Goal: Task Accomplishment & Management: Manage account settings

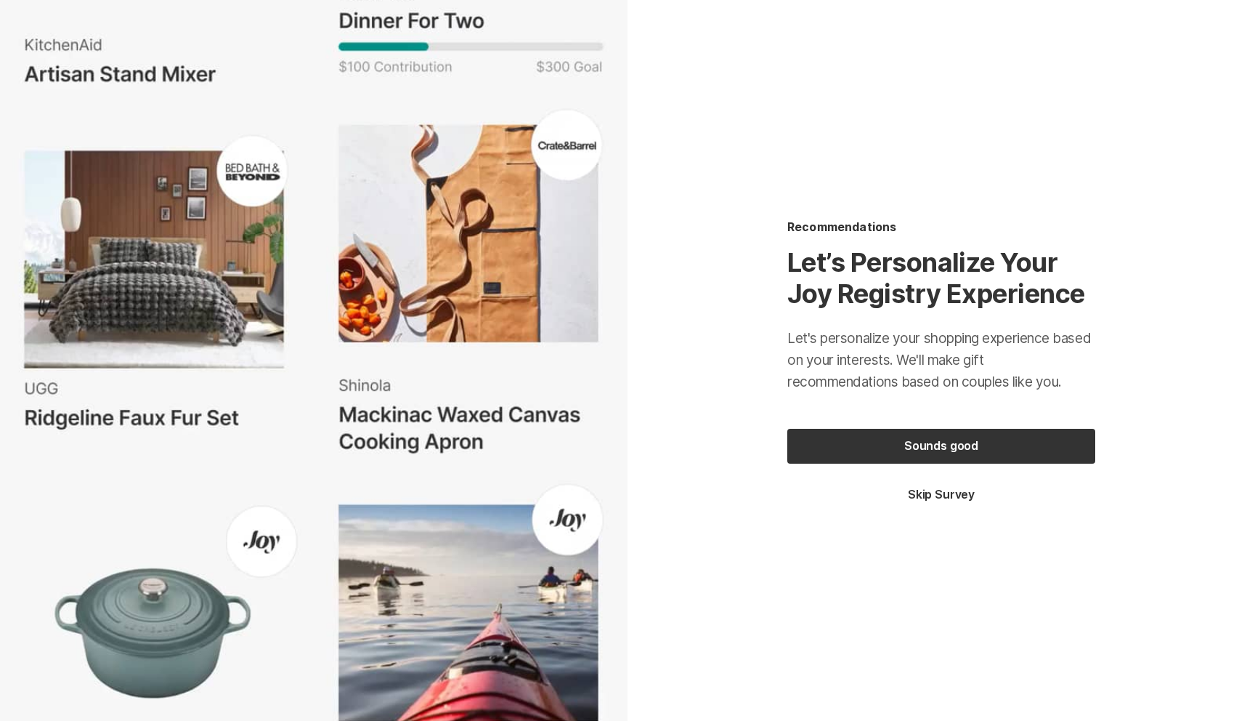
click at [934, 495] on button "Skip Survey" at bounding box center [942, 495] width 308 height 16
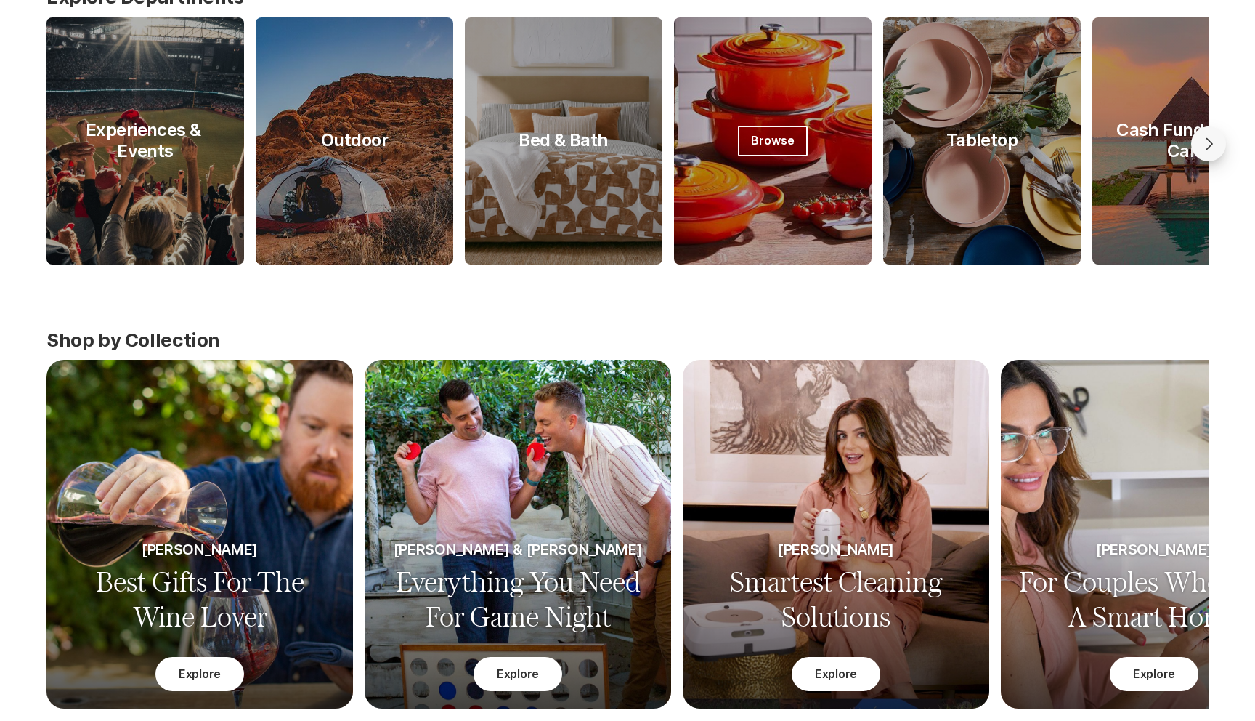
click at [799, 99] on div at bounding box center [773, 140] width 198 height 247
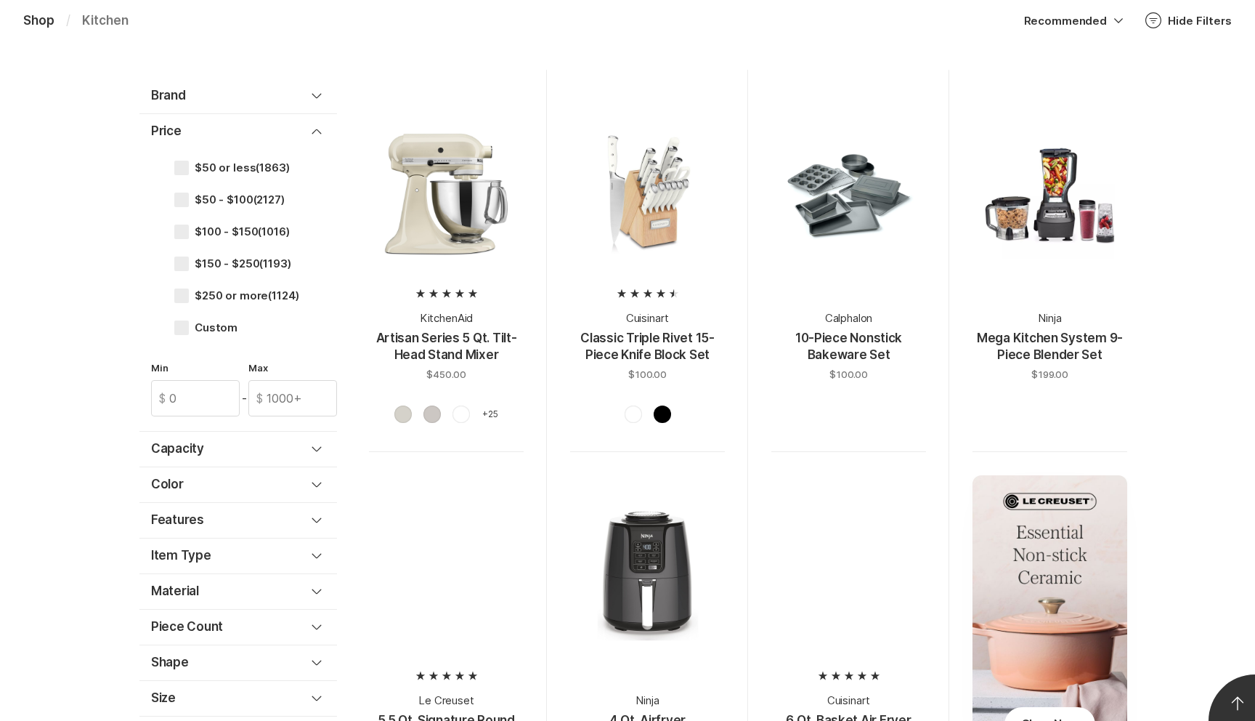
scroll to position [1003, 0]
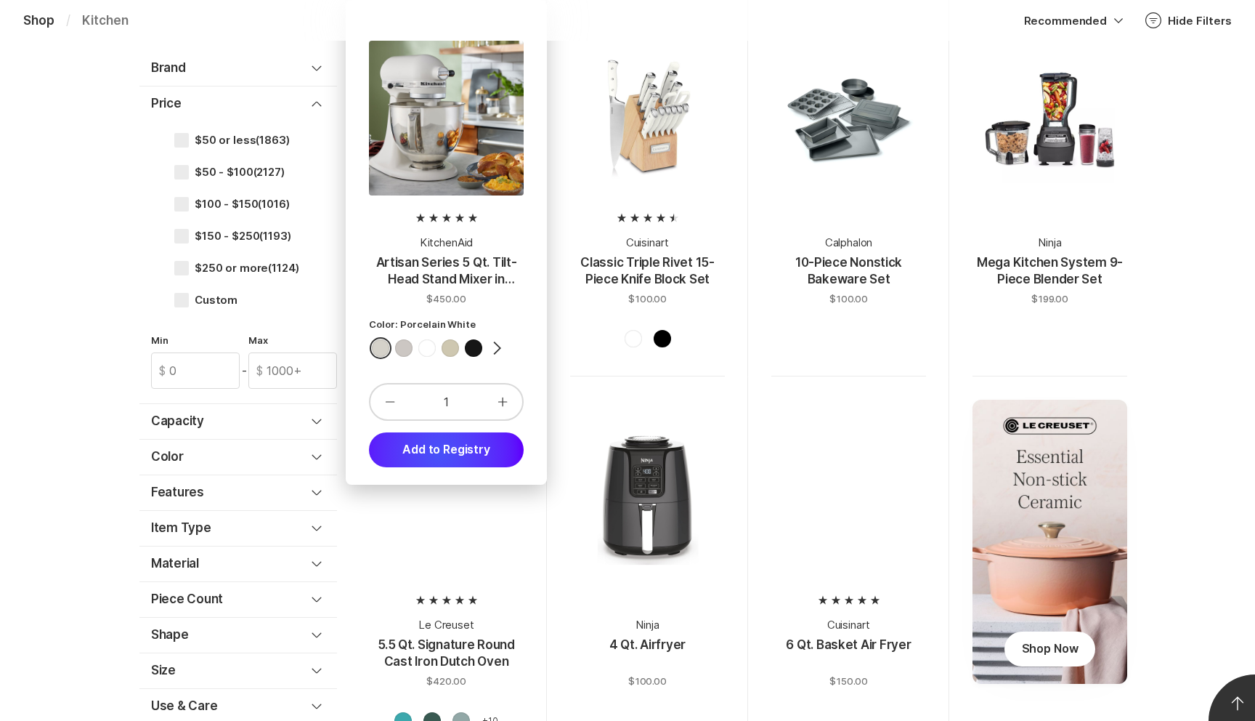
click at [440, 453] on button "Add to Registry" at bounding box center [446, 449] width 155 height 35
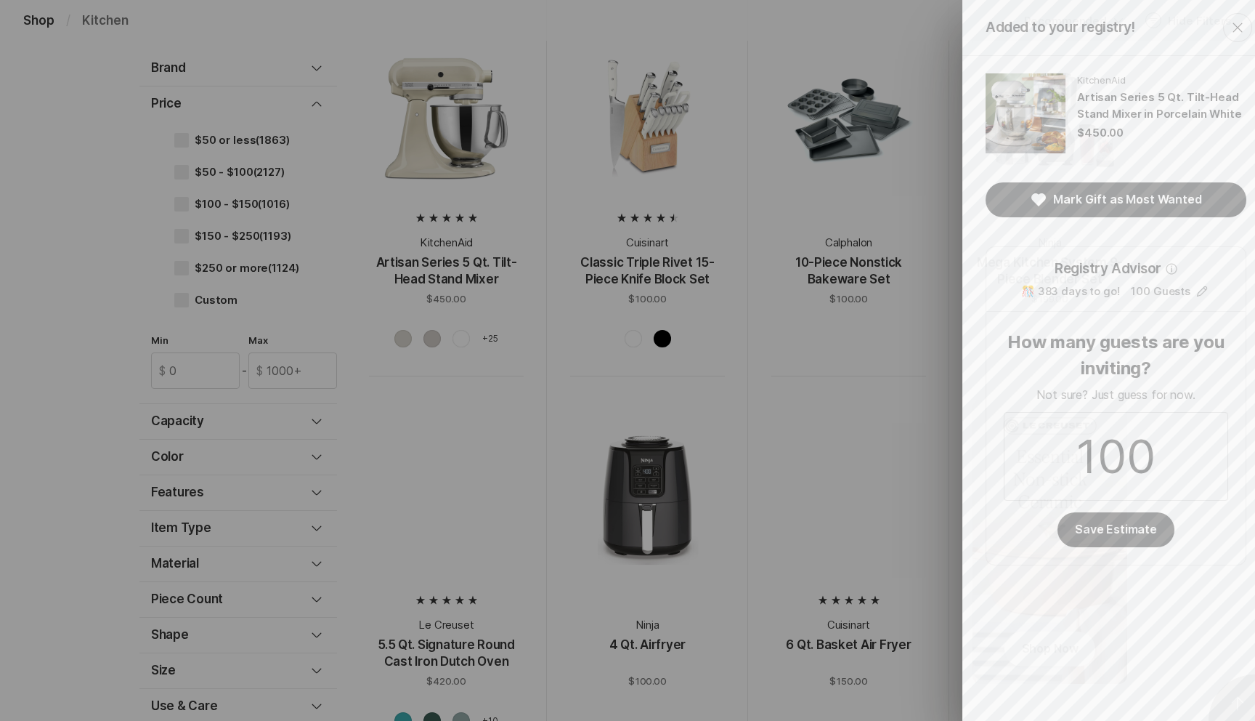
scroll to position [0, 0]
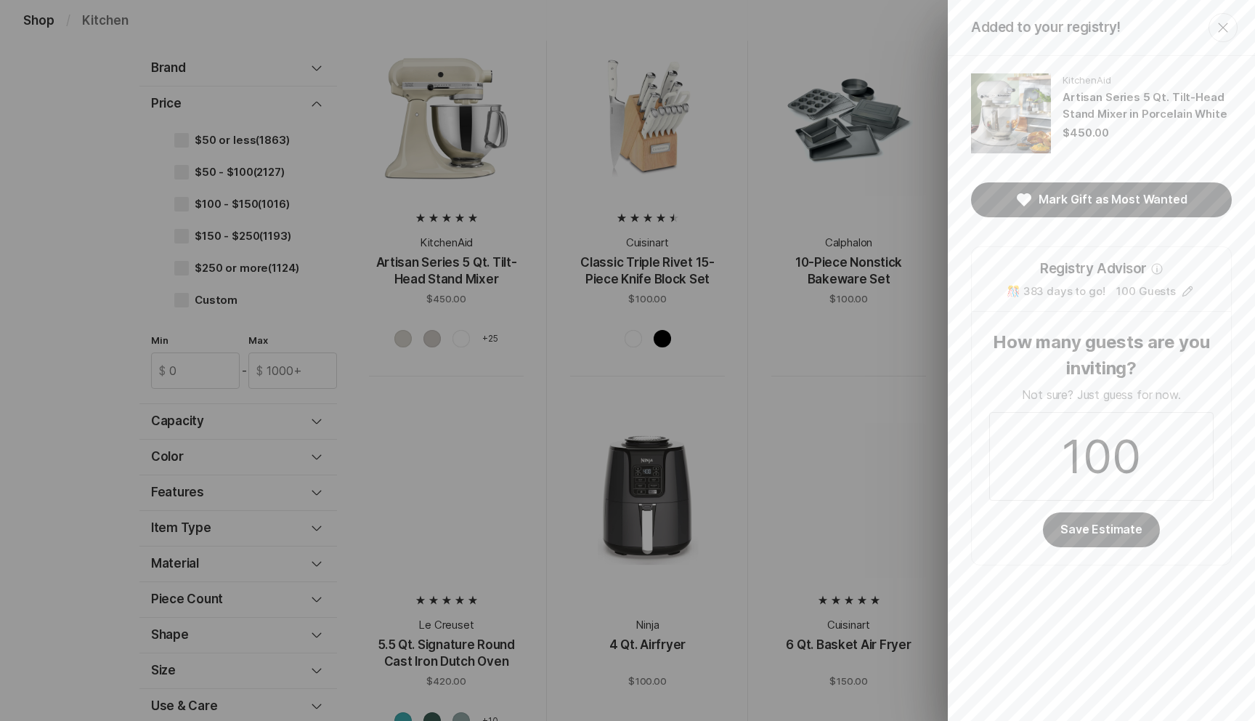
click at [670, 331] on div "Added to your registry! Close KitchenAid Artisan Series 5 Qt. Tilt-Head Stand M…" at bounding box center [627, 360] width 1255 height 721
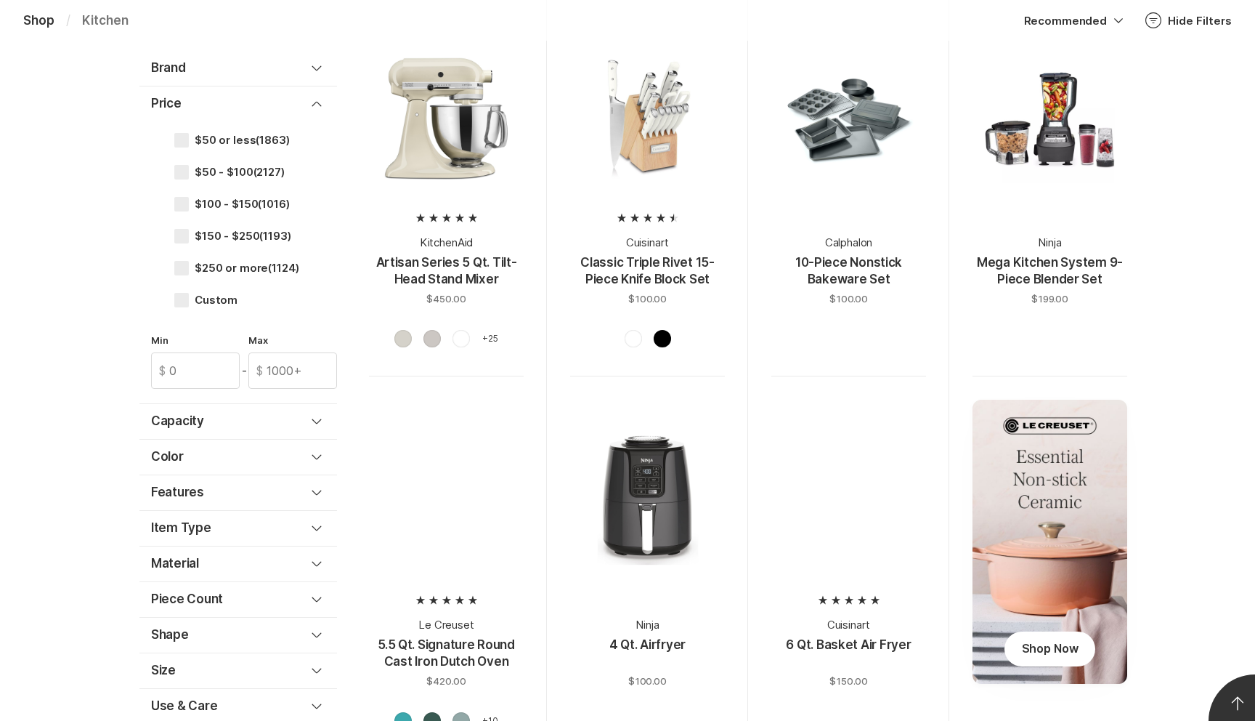
click at [699, 333] on div at bounding box center [647, 340] width 155 height 25
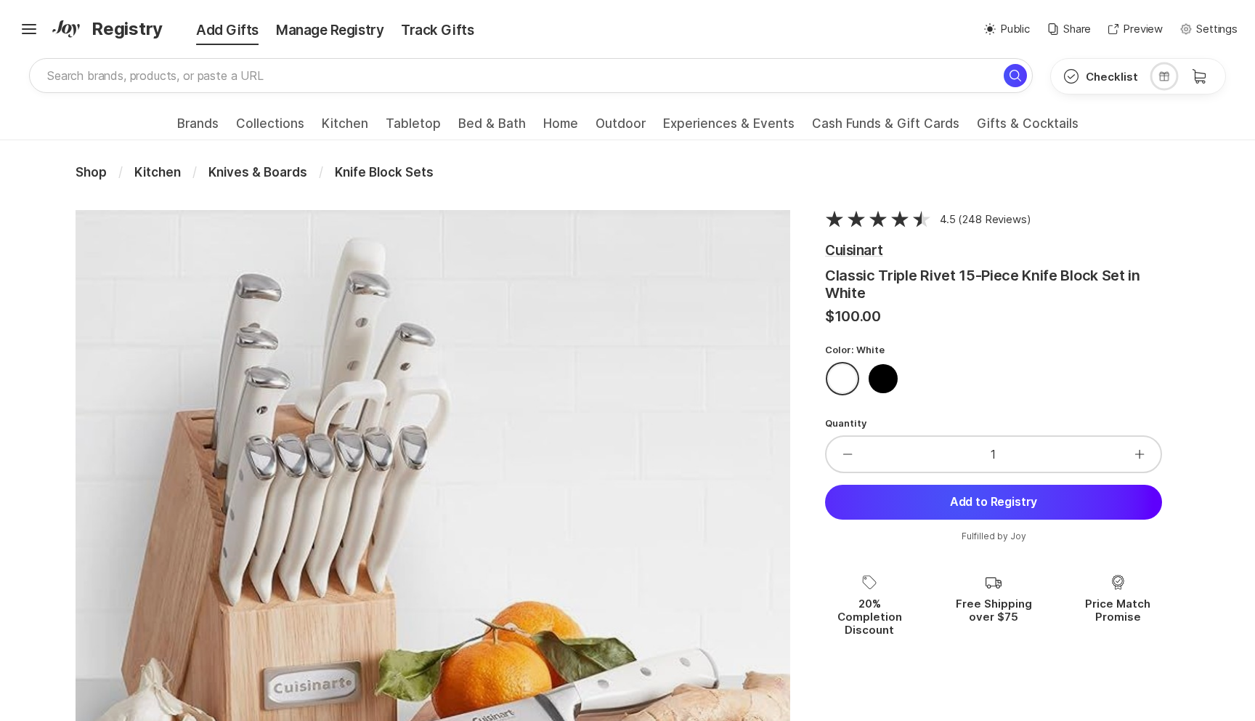
click at [960, 499] on button "Add to Registry" at bounding box center [993, 502] width 337 height 35
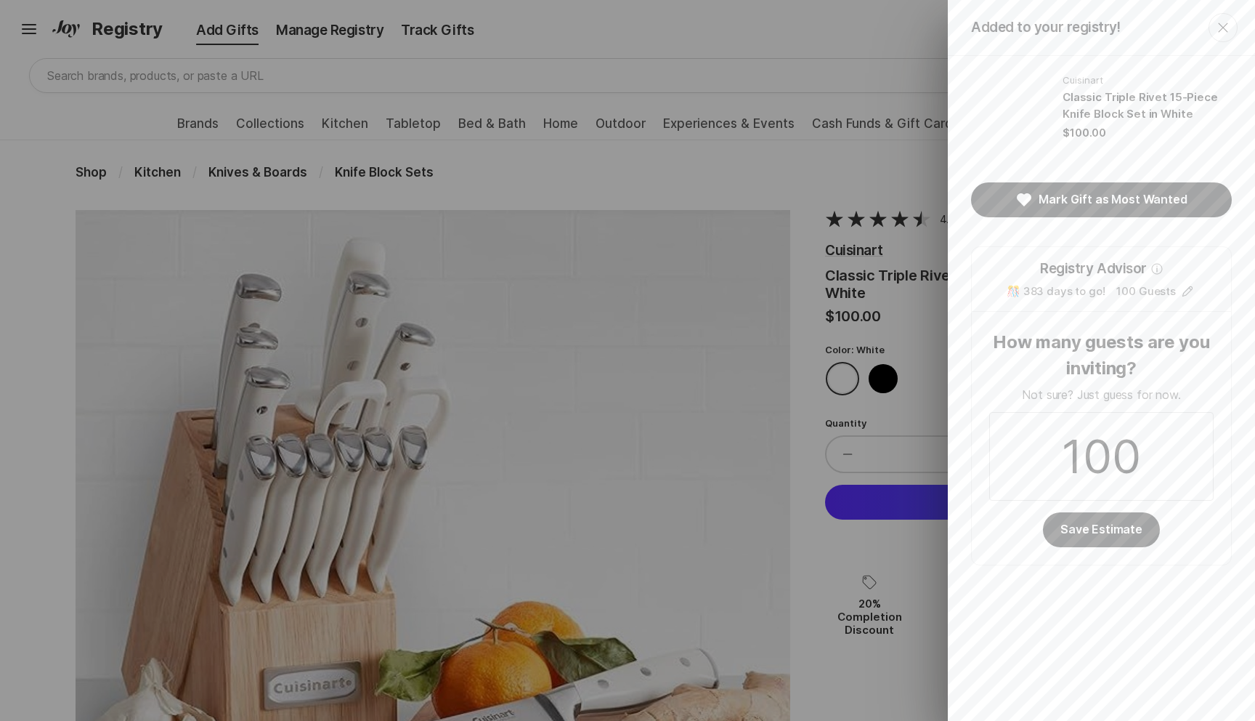
click at [779, 187] on div "Added to your registry! Close Cuisinart Classic Triple Rivet 15-Piece Knife Blo…" at bounding box center [627, 360] width 1255 height 721
